Goal: Find specific page/section: Find specific page/section

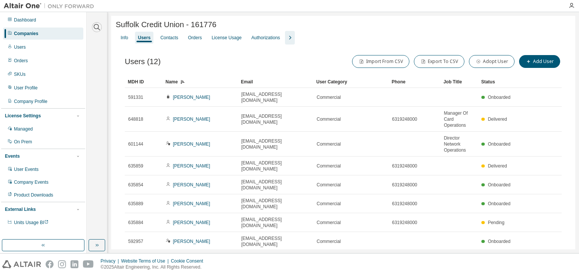
scroll to position [32, 0]
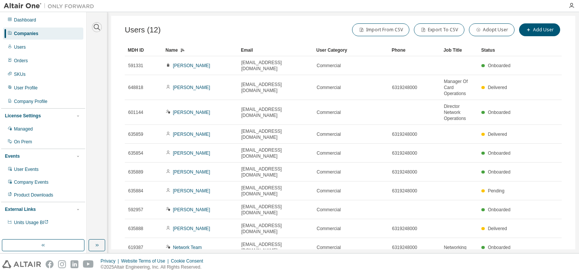
click at [100, 28] on icon "button" at bounding box center [96, 27] width 9 height 9
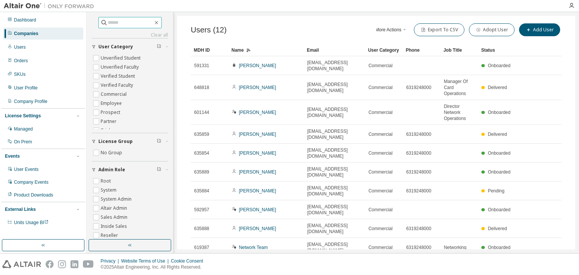
click at [108, 23] on input "text" at bounding box center [130, 23] width 45 height 8
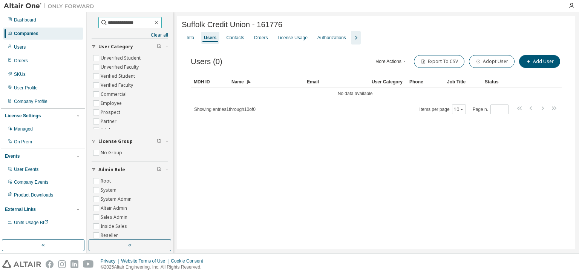
drag, startPoint x: 133, startPoint y: 22, endPoint x: 85, endPoint y: 18, distance: 48.4
click at [85, 18] on div "**********" at bounding box center [289, 132] width 579 height 241
type input "****"
click at [27, 32] on div "Companies" at bounding box center [26, 34] width 25 height 6
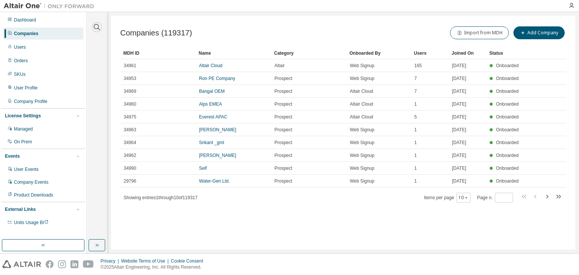
click at [96, 27] on icon "button" at bounding box center [96, 27] width 9 height 9
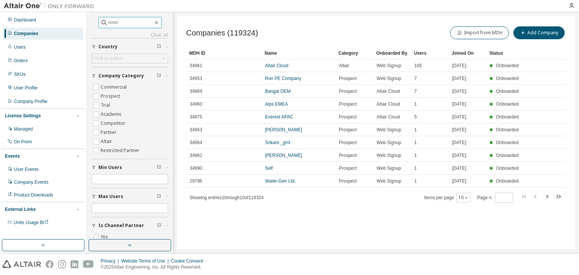
click at [115, 21] on input "text" at bounding box center [130, 23] width 45 height 8
type input "*"
type input "****"
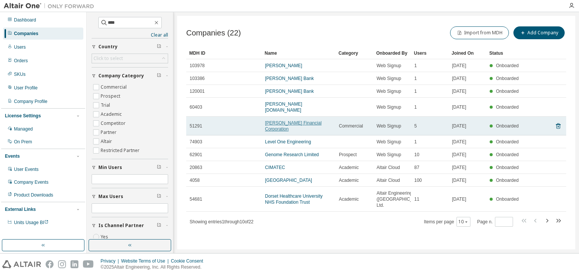
click at [298, 120] on link "[PERSON_NAME] Financial Corporation" at bounding box center [293, 125] width 57 height 11
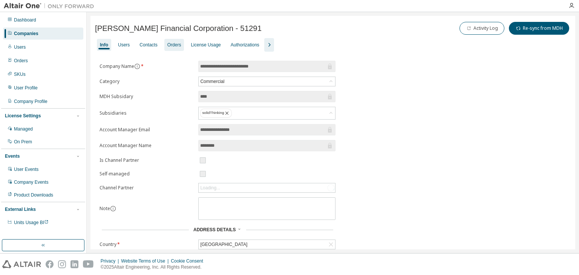
click at [205, 43] on div "License Usage" at bounding box center [206, 45] width 30 height 6
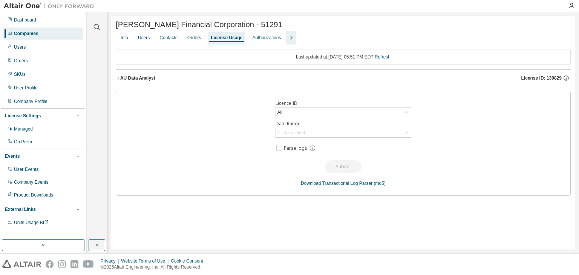
click at [118, 78] on icon "button" at bounding box center [118, 78] width 2 height 3
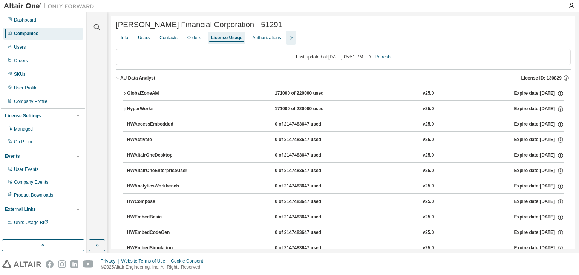
click at [125, 95] on icon "button" at bounding box center [125, 93] width 2 height 3
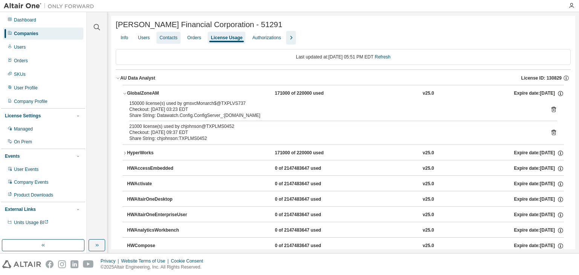
click at [144, 38] on div "Users" at bounding box center [144, 38] width 12 height 6
